Goal: Task Accomplishment & Management: Manage account settings

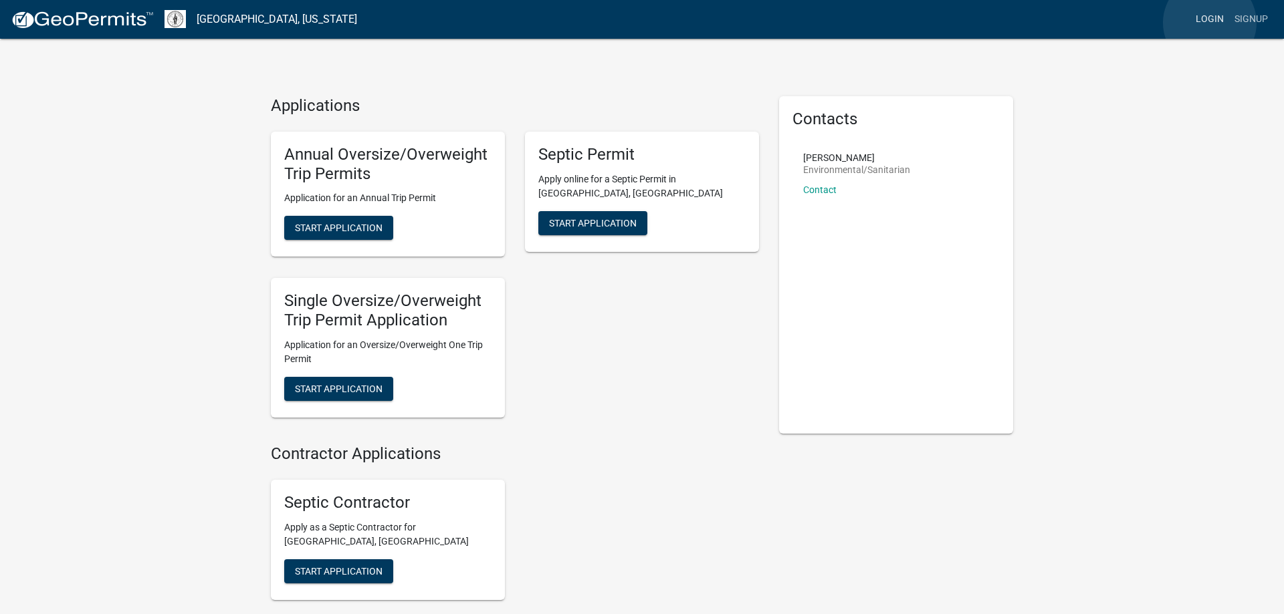
click at [1210, 23] on link "Login" at bounding box center [1209, 19] width 39 height 25
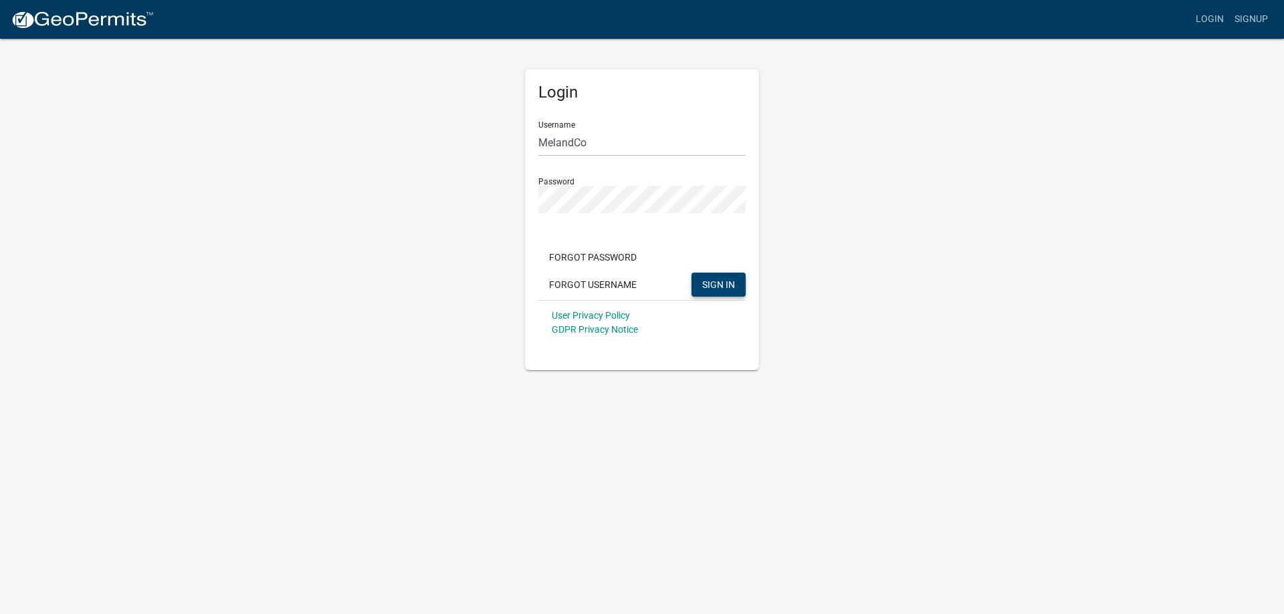
click at [707, 281] on span "SIGN IN" at bounding box center [718, 284] width 33 height 11
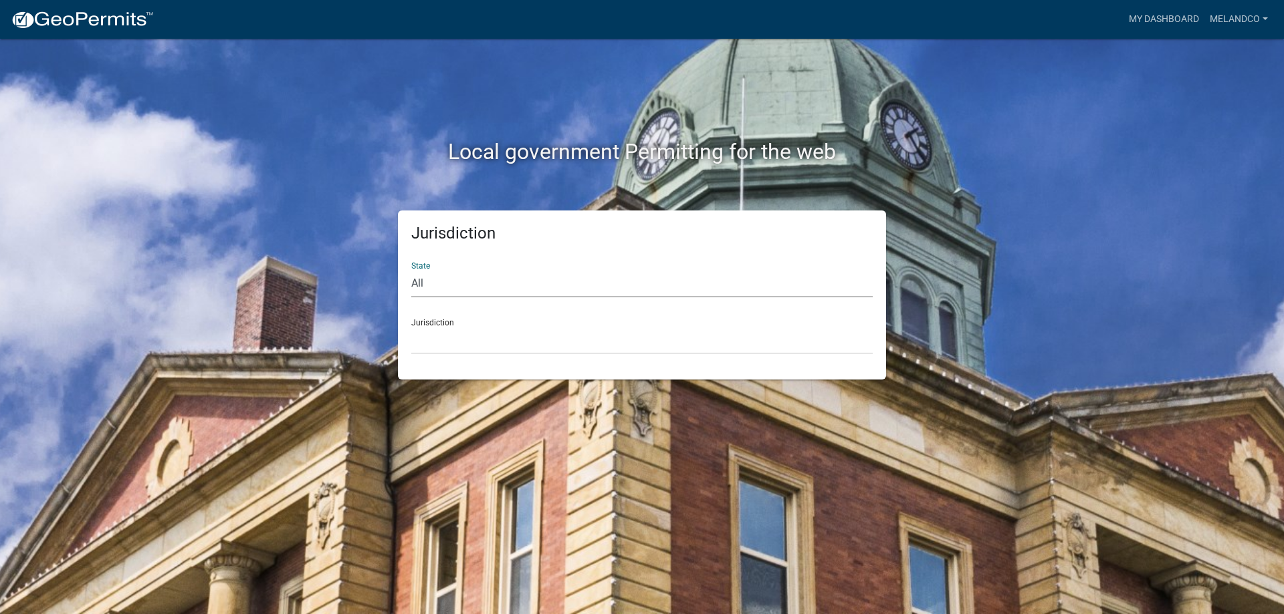
select select "[US_STATE]"
click option "[US_STATE]" at bounding box center [0, 0] width 0 height 0
click at [411, 327] on select "[GEOGRAPHIC_DATA], [US_STATE] [GEOGRAPHIC_DATA], [US_STATE] [GEOGRAPHIC_DATA], …" at bounding box center [641, 340] width 461 height 27
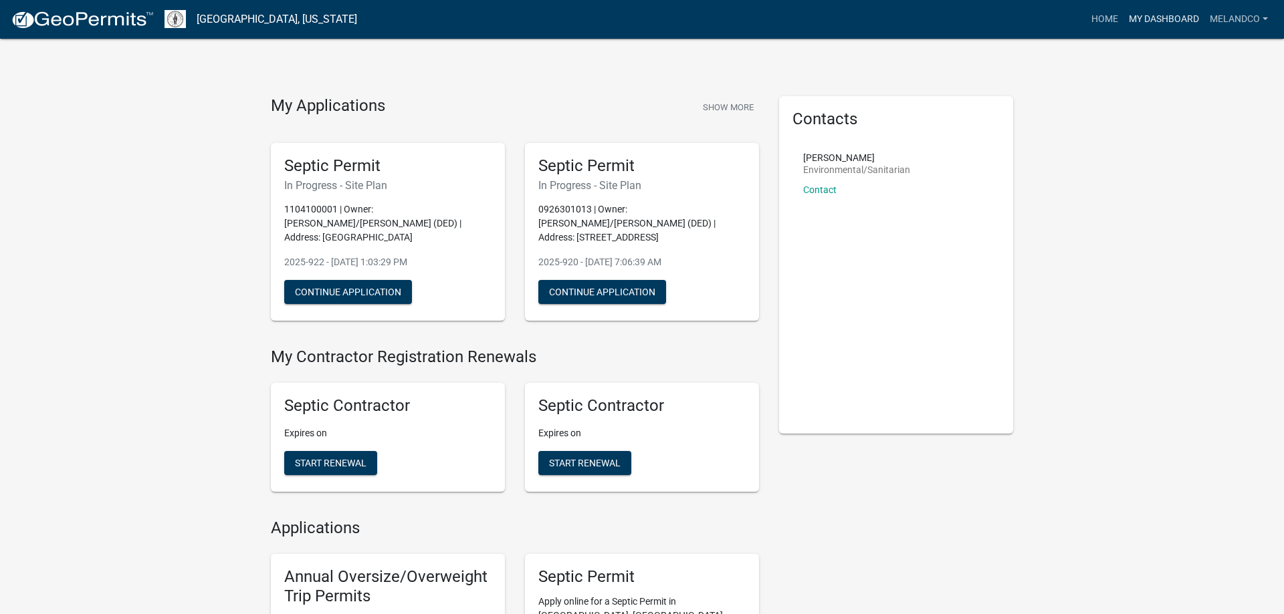
click at [1180, 21] on link "My Dashboard" at bounding box center [1163, 19] width 81 height 25
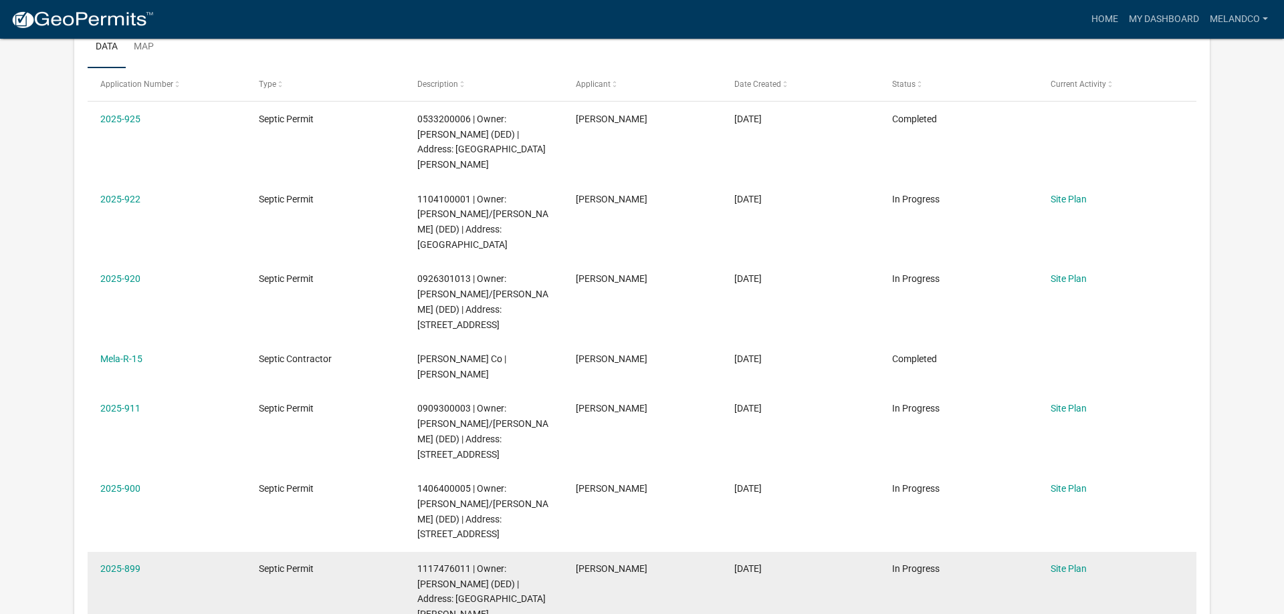
scroll to position [249, 0]
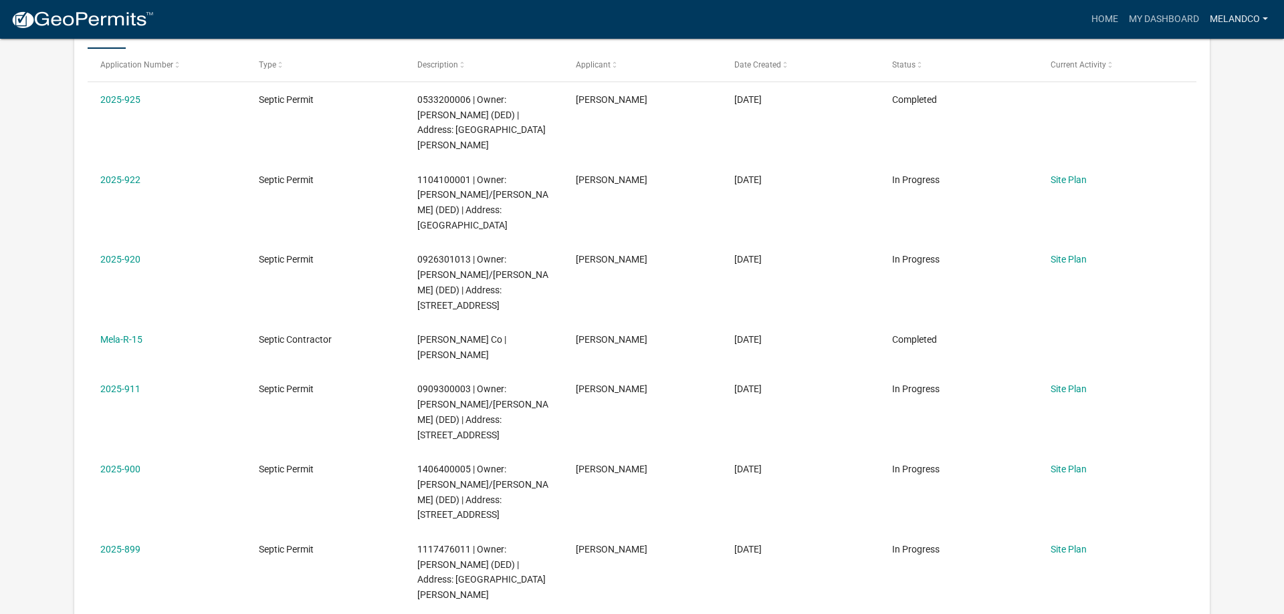
click at [1224, 21] on link "MelandCo" at bounding box center [1238, 19] width 69 height 25
click at [1212, 131] on link "Logout" at bounding box center [1216, 130] width 114 height 32
